Goal: Book appointment/travel/reservation

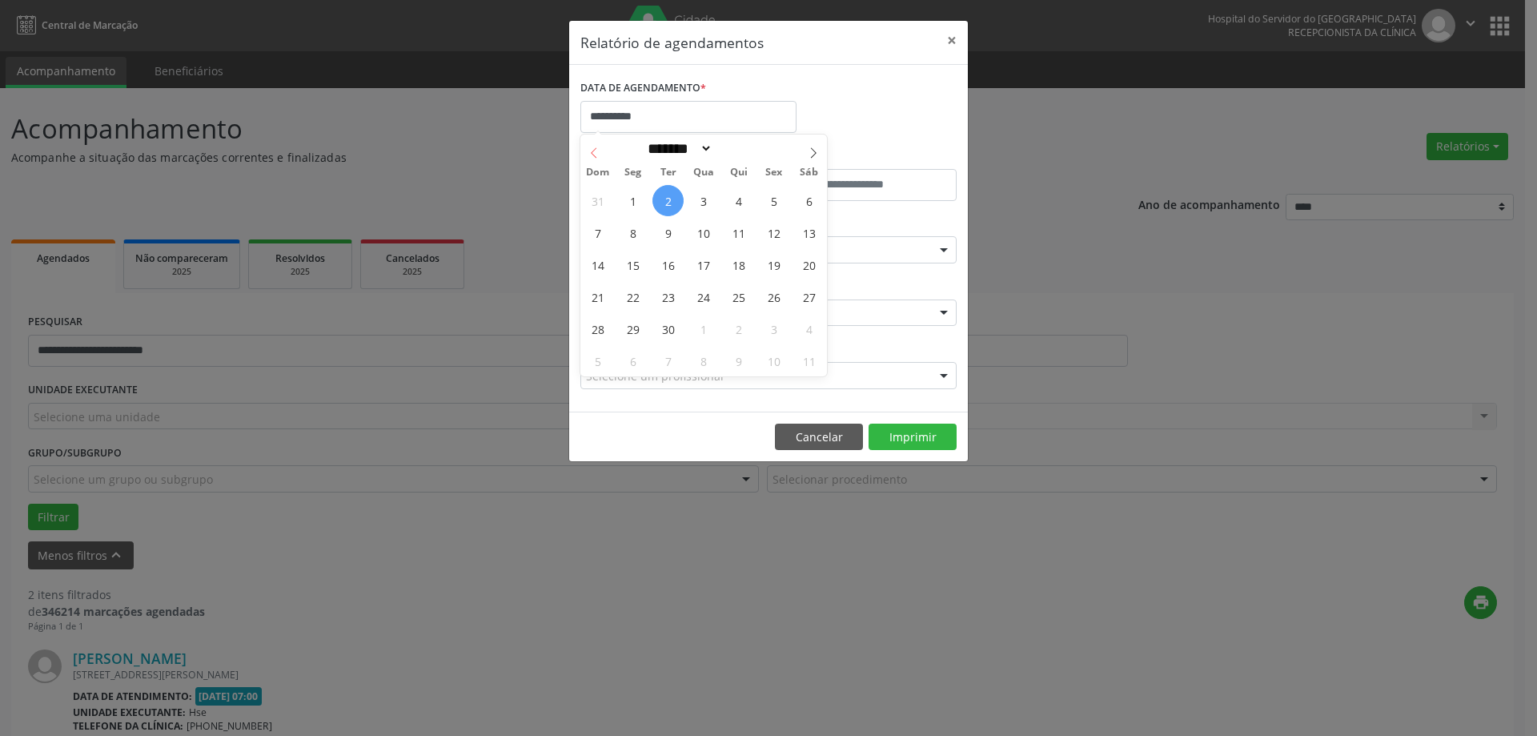
click at [591, 143] on span at bounding box center [593, 147] width 27 height 27
select select "*"
click at [812, 334] on span "30" at bounding box center [808, 328] width 31 height 31
type input "**********"
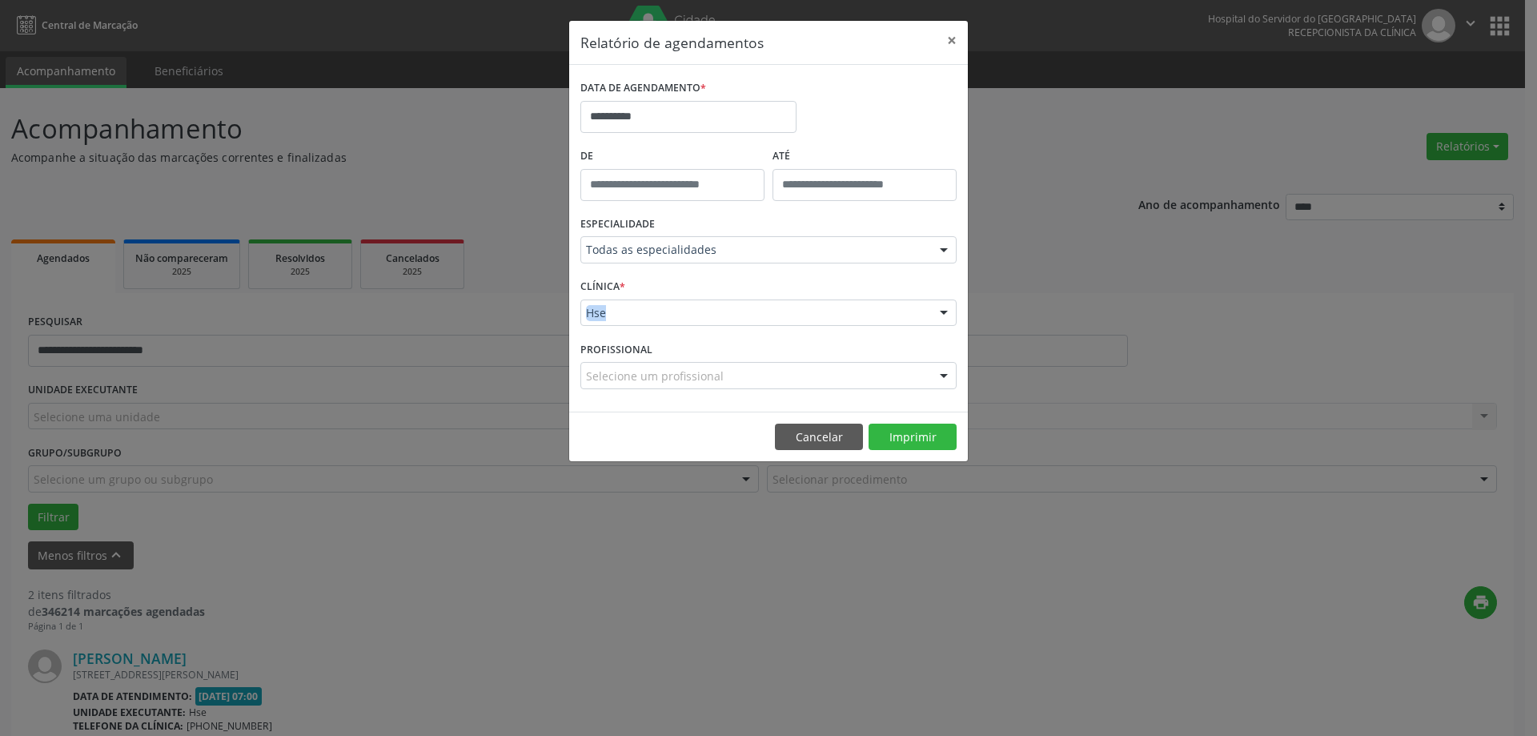
click at [813, 334] on div "CLÍNICA * Hse Hse Nenhum resultado encontrado para: " " Não há nenhuma opção pa…" at bounding box center [768, 306] width 384 height 62
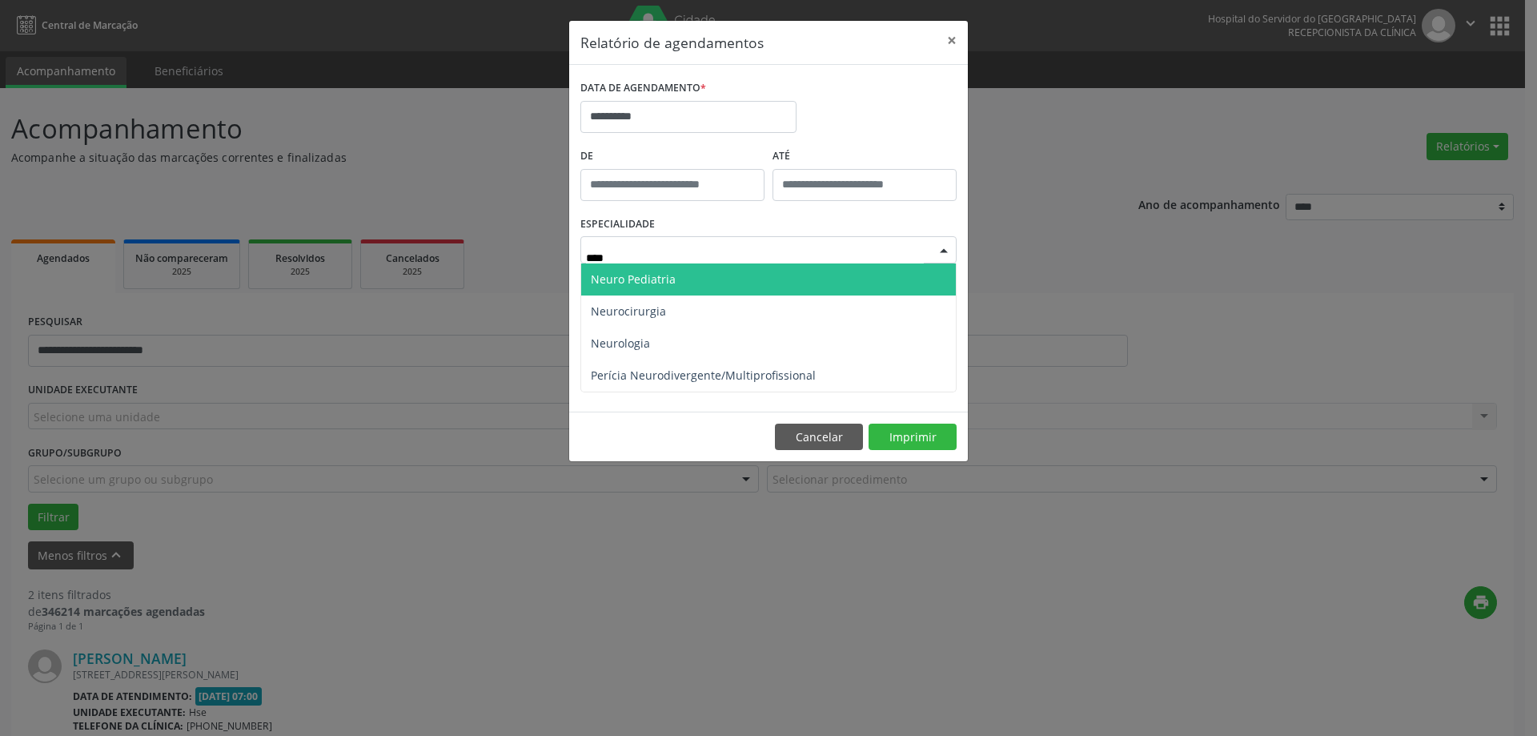
type input "*****"
click at [701, 266] on span "Neuro Pediatria" at bounding box center [768, 279] width 375 height 32
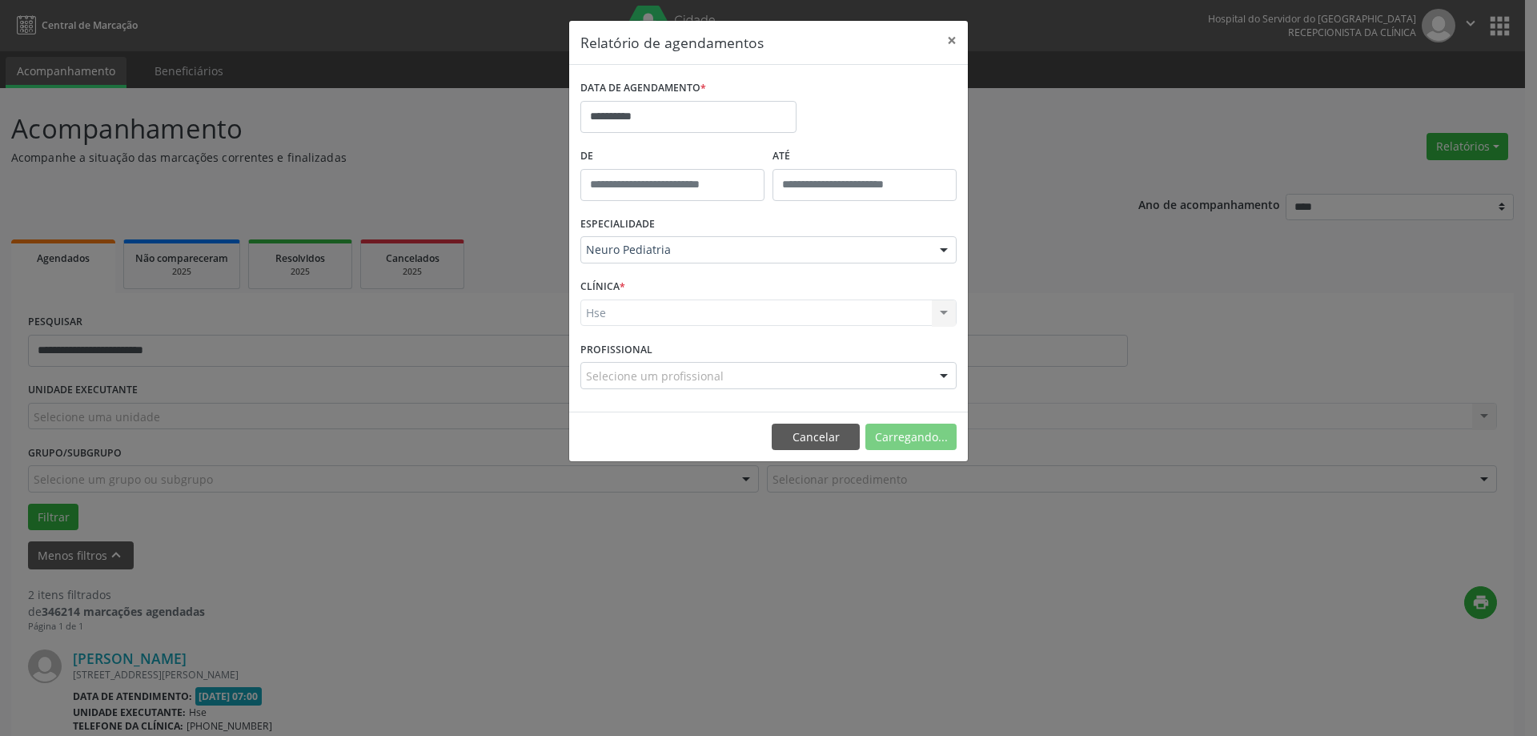
click at [666, 324] on div "Hse Hse Nenhum resultado encontrado para: " " Não há nenhuma opção para ser exi…" at bounding box center [768, 312] width 376 height 27
click at [666, 320] on div "Hse Hse Nenhum resultado encontrado para: " " Não há nenhuma opção para ser exi…" at bounding box center [768, 312] width 376 height 27
click at [781, 323] on div "Hse" at bounding box center [768, 312] width 376 height 27
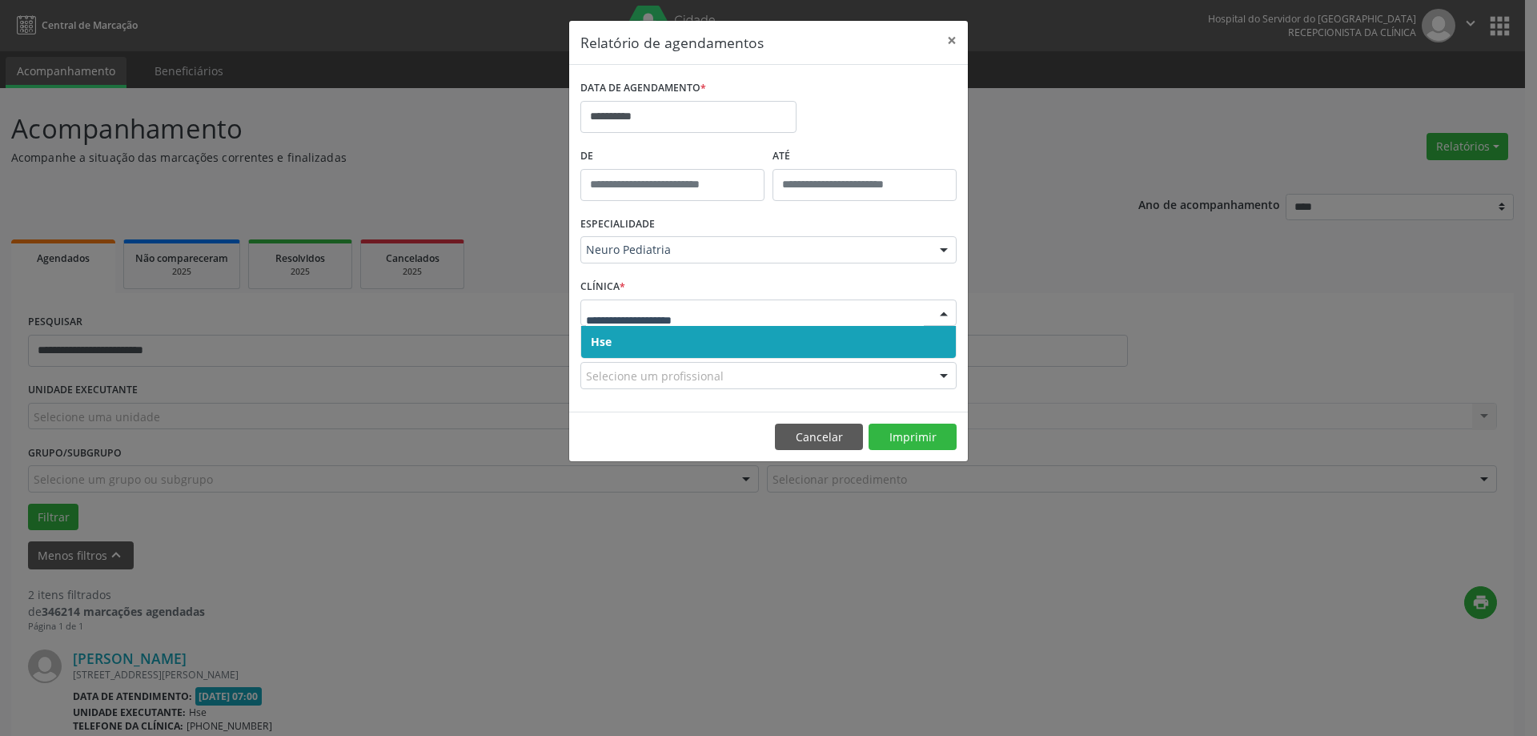
click at [771, 346] on span "Hse" at bounding box center [768, 342] width 375 height 32
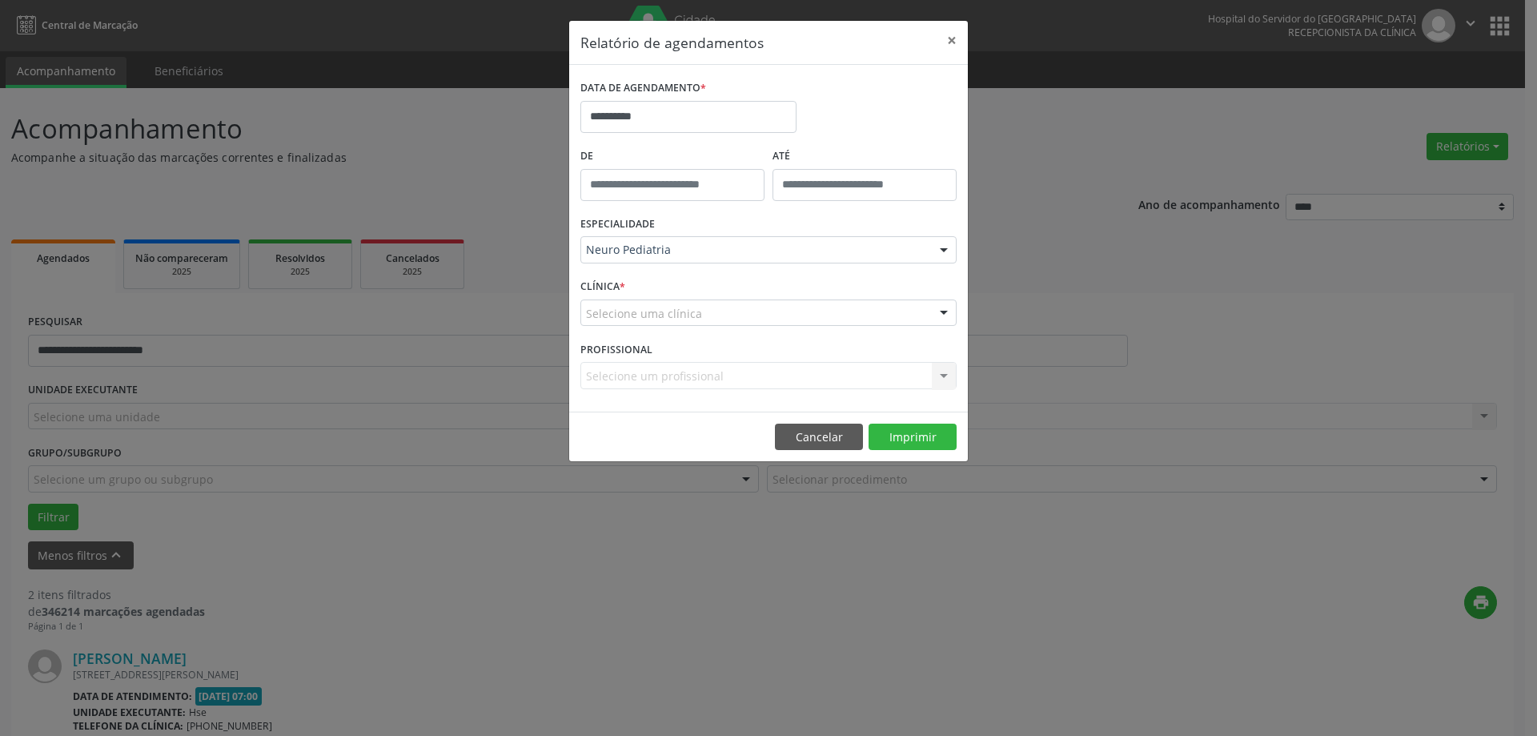
click at [784, 325] on div "Selecione uma clínica" at bounding box center [768, 312] width 376 height 27
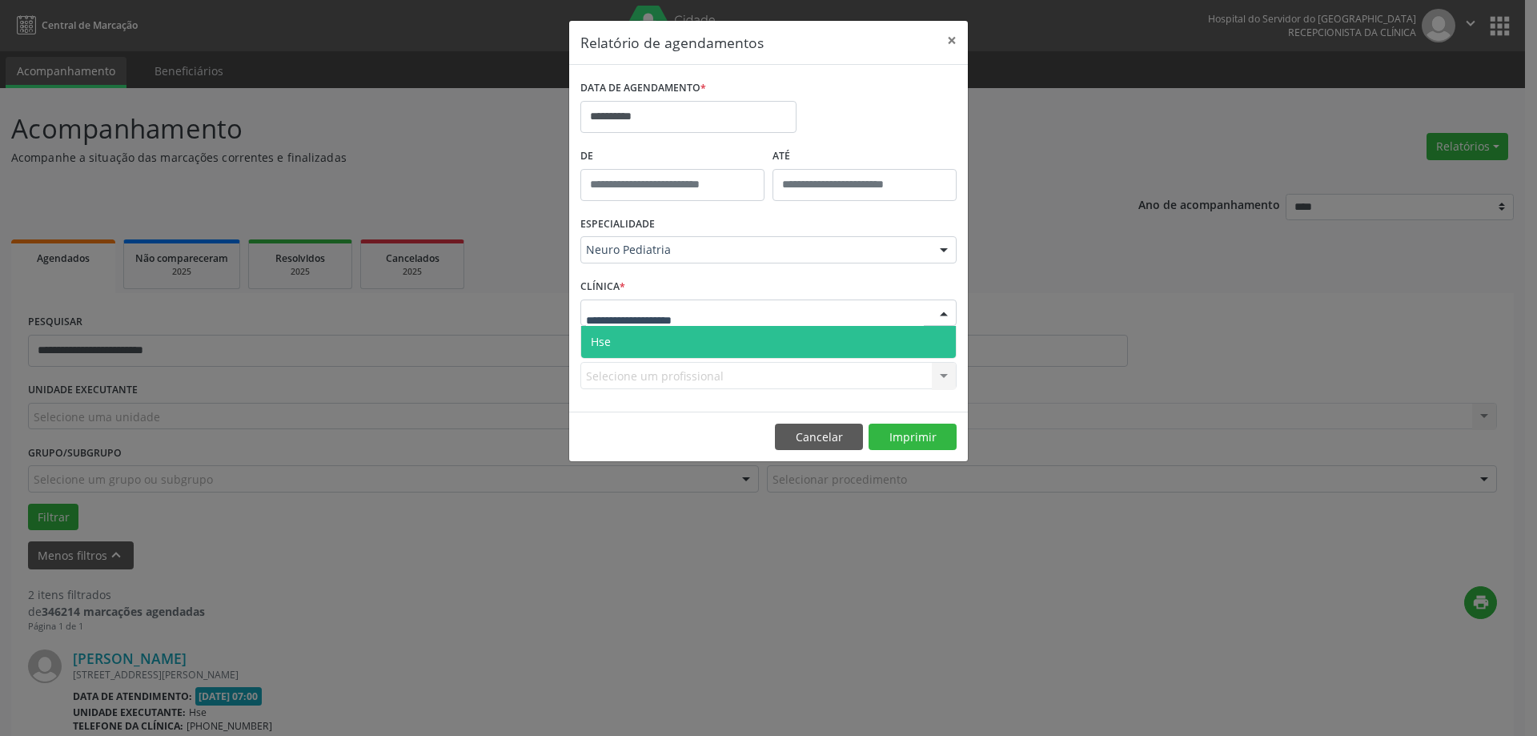
click at [773, 344] on span "Hse" at bounding box center [768, 342] width 375 height 32
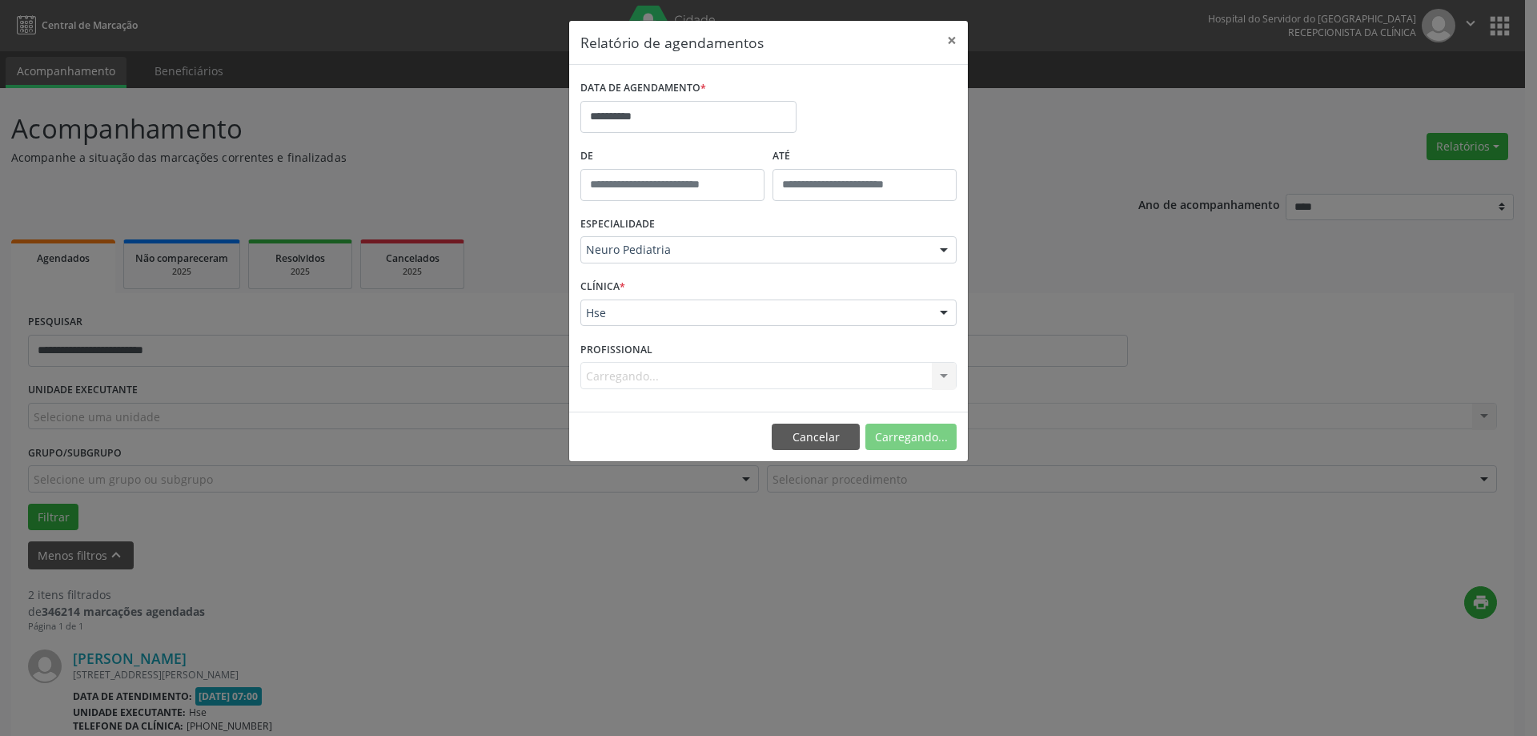
click at [752, 391] on div "PROFISSIONAL [GEOGRAPHIC_DATA]... Nenhum resultado encontrado para: " " Não há …" at bounding box center [768, 368] width 384 height 62
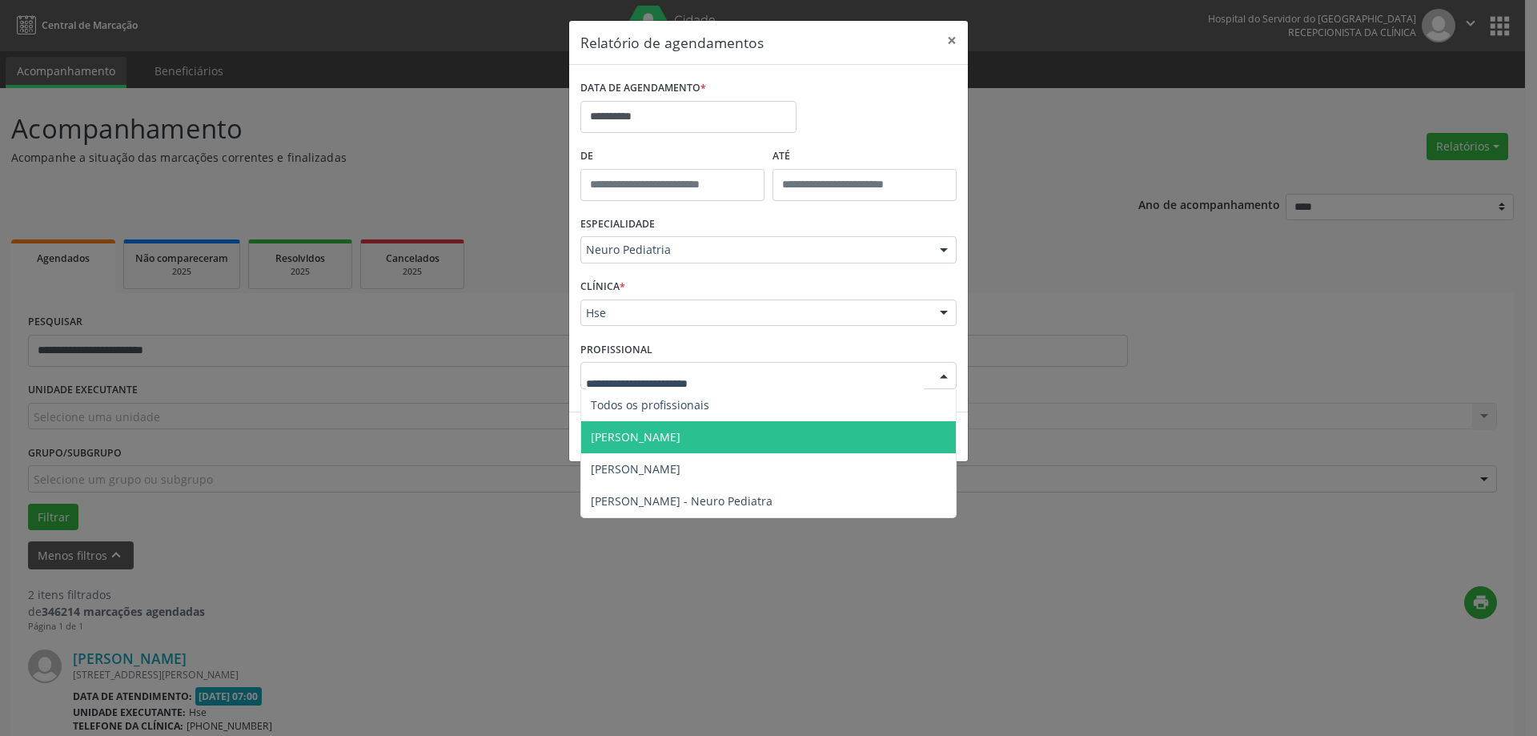
click at [729, 437] on span "[PERSON_NAME]" at bounding box center [768, 437] width 375 height 32
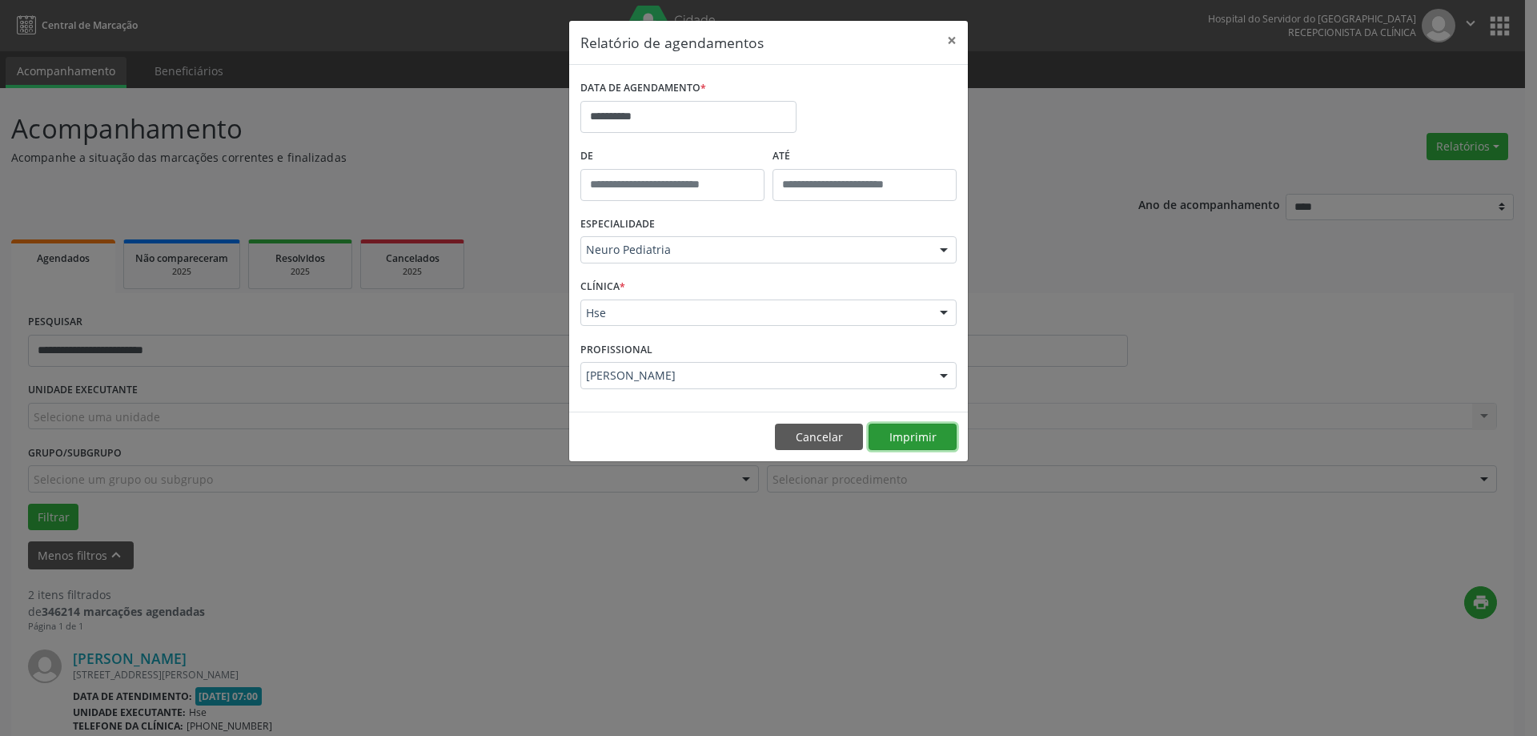
click at [943, 426] on button "Imprimir" at bounding box center [913, 437] width 88 height 27
click at [954, 42] on button "×" at bounding box center [952, 40] width 32 height 39
